Goal: Book appointment/travel/reservation

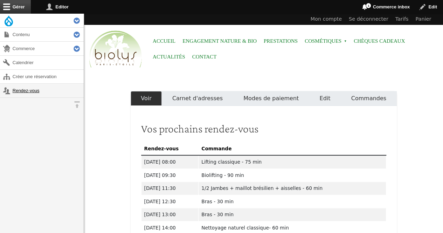
click at [32, 93] on link "Rendez-vous" at bounding box center [42, 91] width 84 height 14
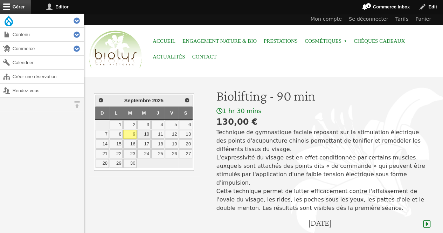
click at [145, 134] on link "10" at bounding box center [143, 134] width 13 height 9
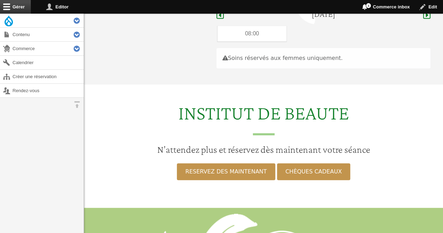
scroll to position [209, 0]
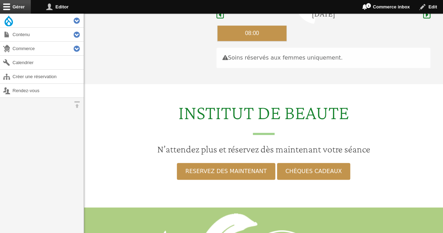
click at [232, 26] on div "08:00" at bounding box center [251, 33] width 69 height 15
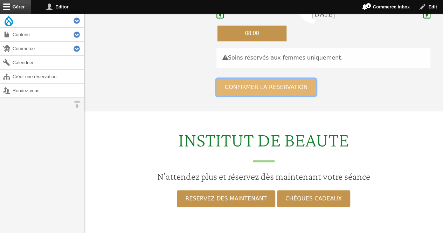
click at [243, 82] on button "Confirmer la réservation" at bounding box center [266, 87] width 100 height 17
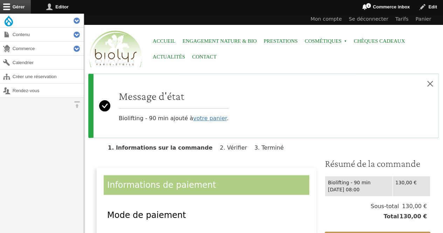
scroll to position [92, 0]
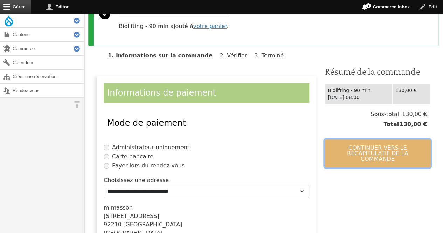
click at [402, 148] on button "Continuer vers le récapitulatif de la commande" at bounding box center [377, 153] width 106 height 28
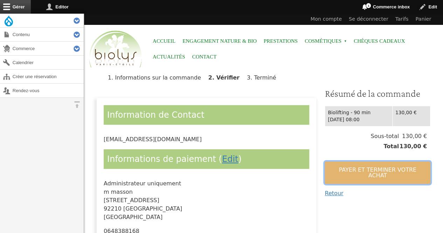
click at [398, 161] on button "Payer et terminer votre achat" at bounding box center [377, 172] width 106 height 22
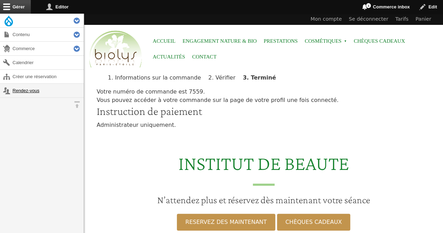
click at [33, 92] on link "Rendez-vous" at bounding box center [42, 91] width 84 height 14
